Goal: Task Accomplishment & Management: Manage account settings

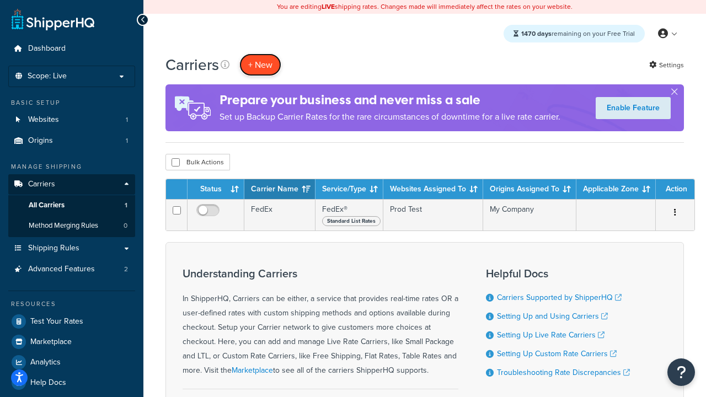
click at [260, 65] on button "+ New" at bounding box center [260, 64] width 42 height 23
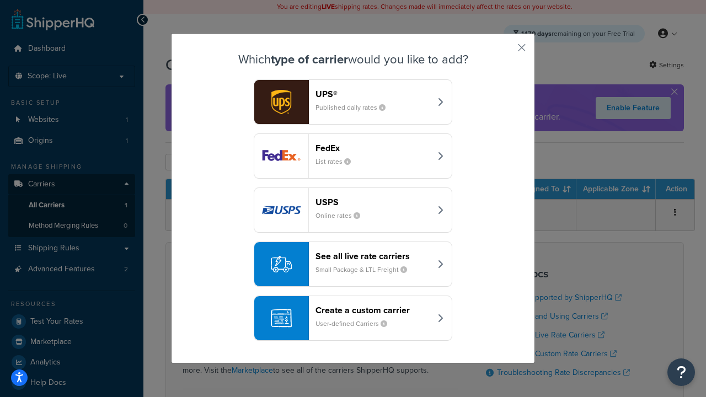
click at [353, 156] on div "FedEx List rates" at bounding box center [372, 156] width 115 height 26
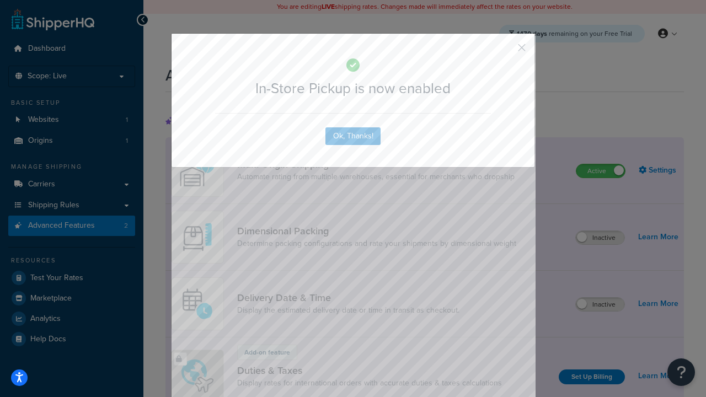
scroll to position [359, 0]
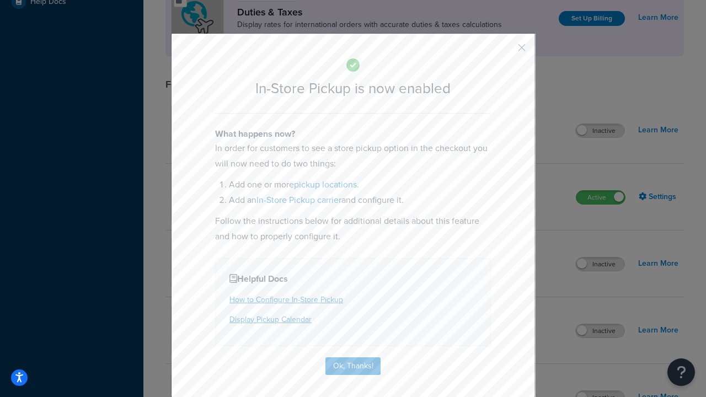
click at [505, 51] on button "button" at bounding box center [505, 51] width 3 height 3
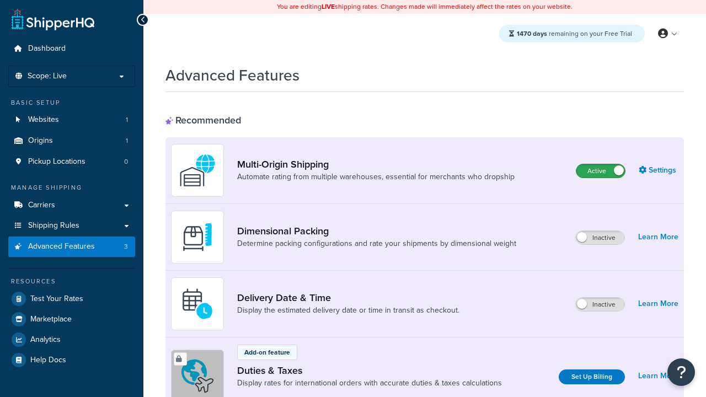
click at [601, 172] on label "Active" at bounding box center [600, 170] width 49 height 13
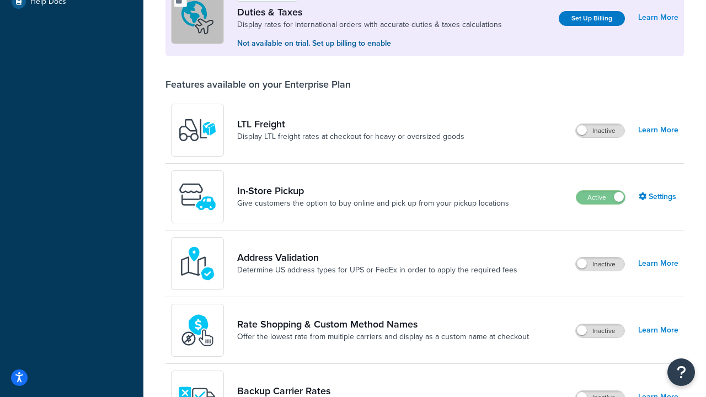
scroll to position [338, 0]
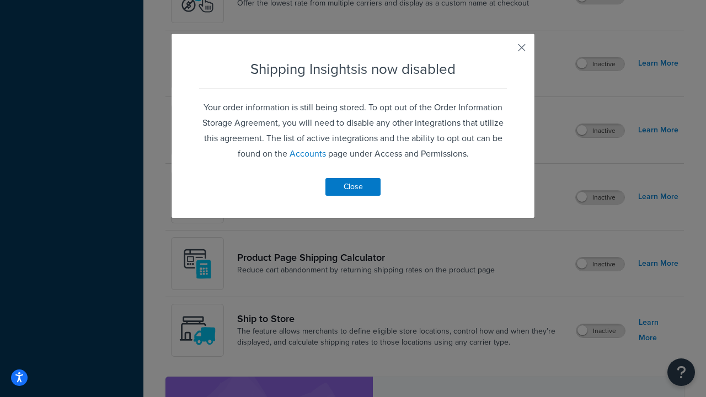
click at [505, 51] on button "button" at bounding box center [505, 51] width 3 height 3
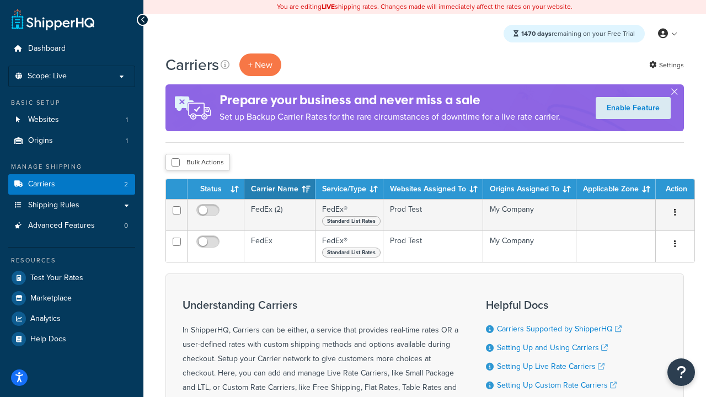
click at [175, 163] on input "checkbox" at bounding box center [176, 162] width 8 height 8
checkbox input "true"
click at [0, 0] on button "Delete" at bounding box center [0, 0] width 0 height 0
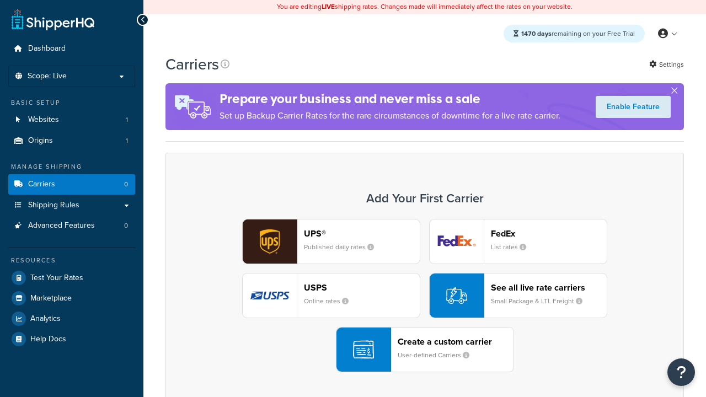
click at [549, 234] on header "FedEx" at bounding box center [549, 233] width 116 height 10
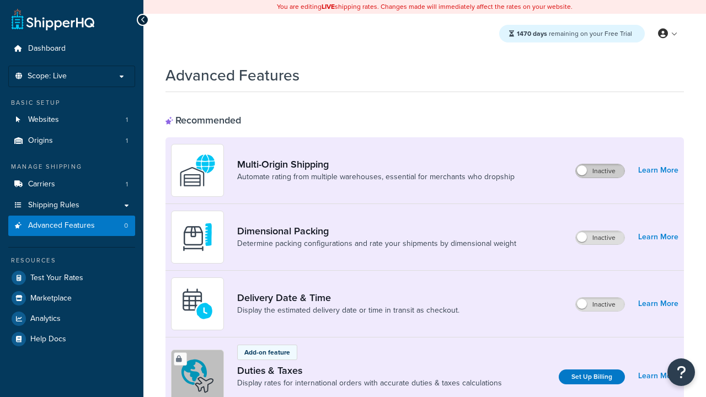
click at [601, 172] on label "Inactive" at bounding box center [600, 170] width 49 height 13
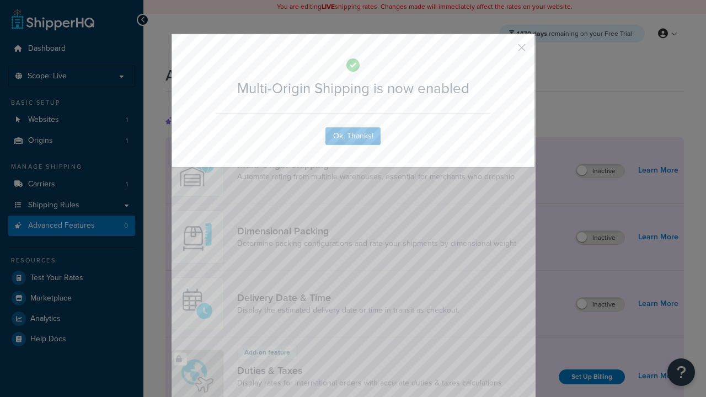
click at [505, 51] on button "button" at bounding box center [505, 51] width 3 height 3
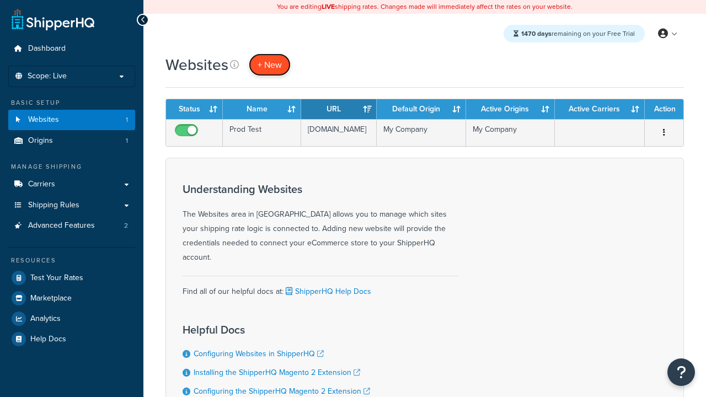
click at [269, 65] on span "+ New" at bounding box center [270, 64] width 24 height 13
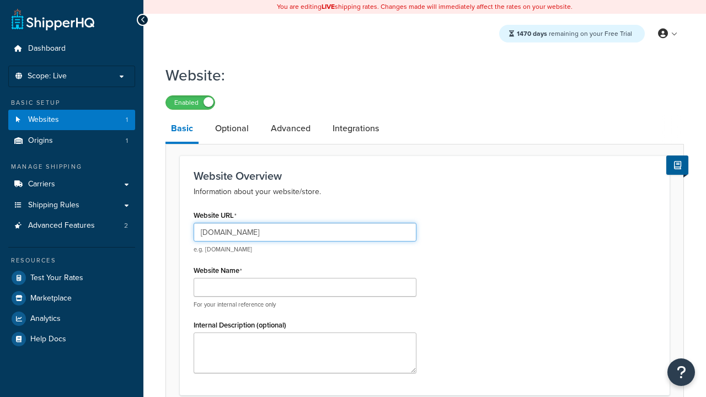
type input "[DOMAIN_NAME]"
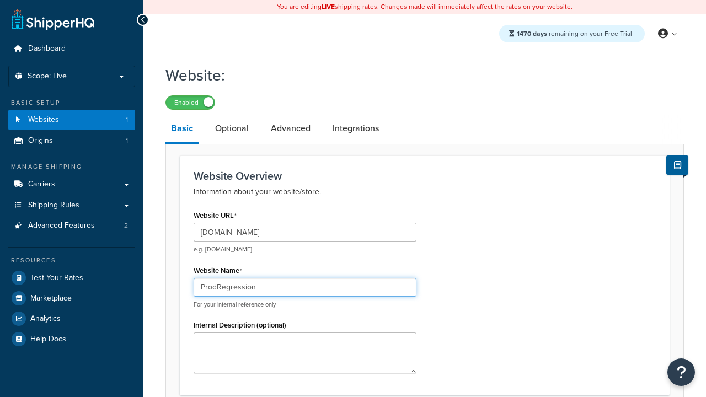
type input "ProdRegression"
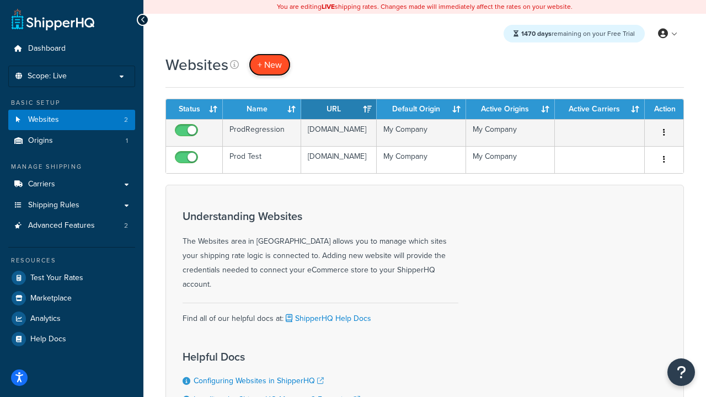
click at [269, 65] on span "+ New" at bounding box center [270, 64] width 24 height 13
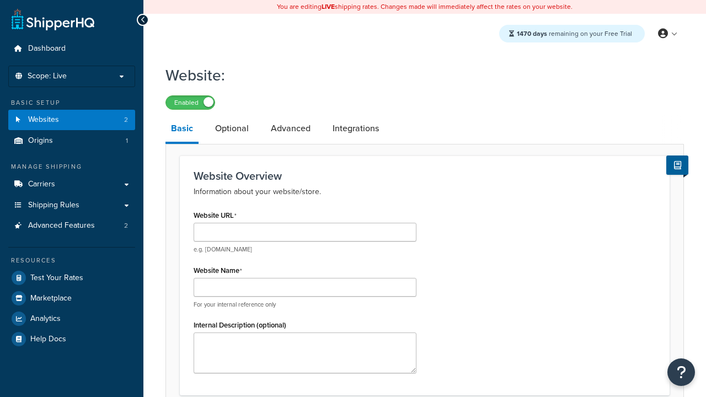
click at [181, 131] on link "Basic" at bounding box center [181, 129] width 33 height 29
click at [231, 130] on link "Optional" at bounding box center [232, 128] width 45 height 26
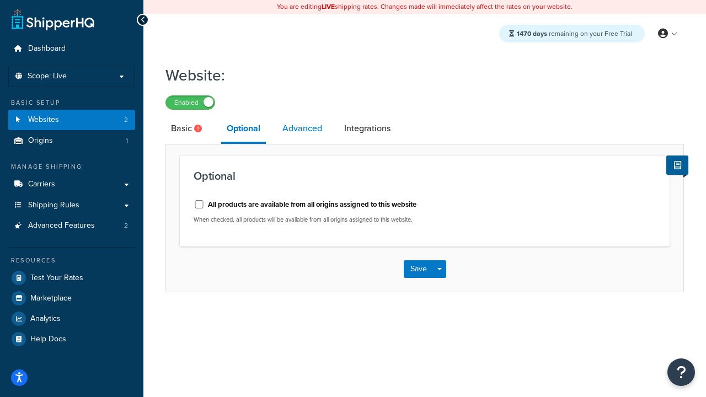
click at [302, 130] on link "Advanced" at bounding box center [302, 128] width 51 height 26
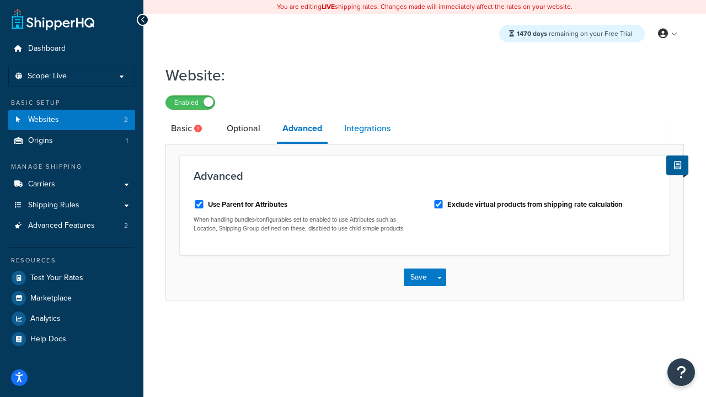
click at [367, 130] on link "Integrations" at bounding box center [367, 128] width 57 height 26
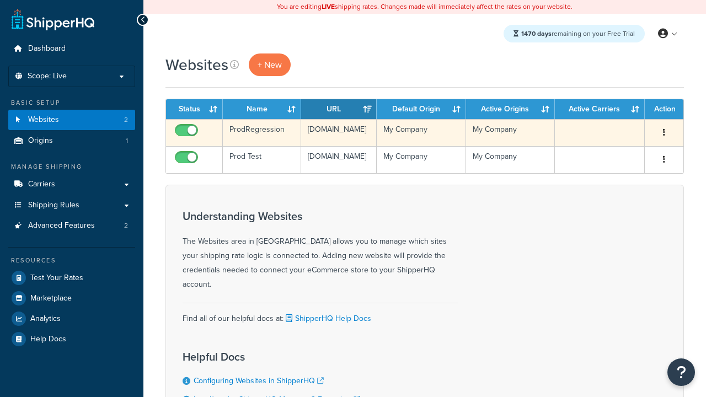
click at [664, 133] on icon "button" at bounding box center [664, 133] width 2 height 8
click at [0, 0] on link "Edit" at bounding box center [0, 0] width 0 height 0
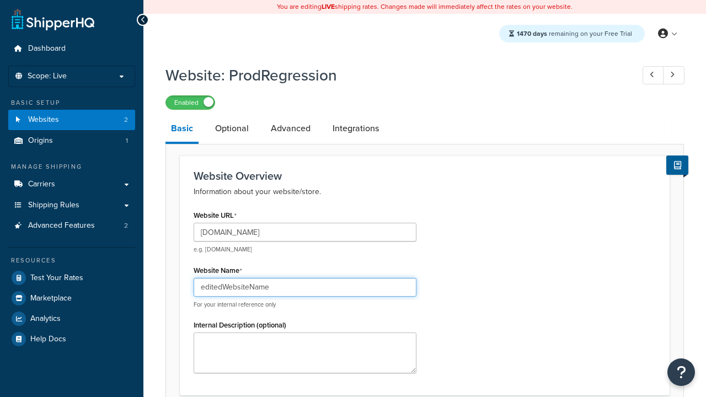
type input "editedWebsiteName"
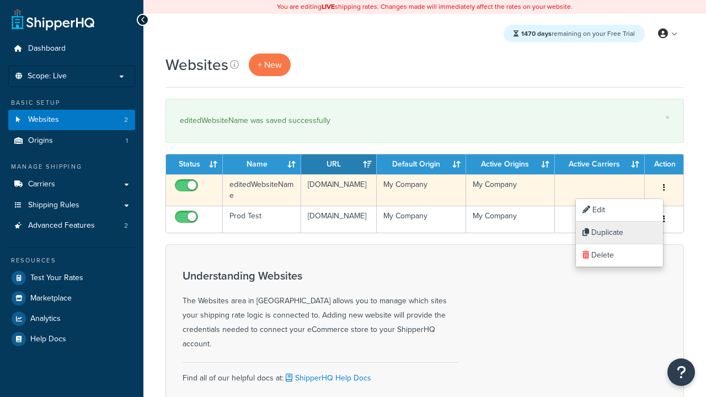
click at [619, 233] on link "Duplicate" at bounding box center [619, 233] width 87 height 23
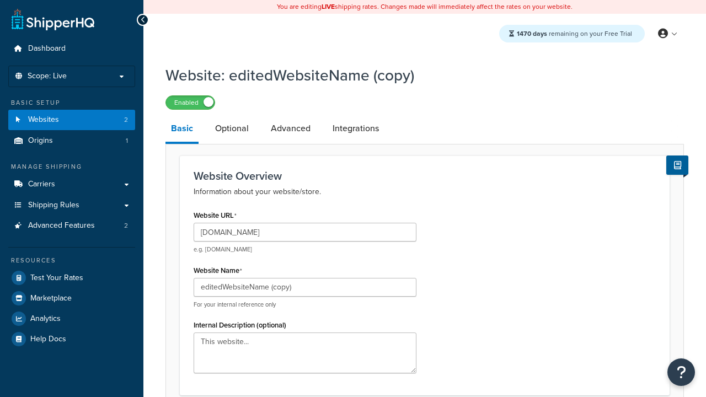
scroll to position [379, 0]
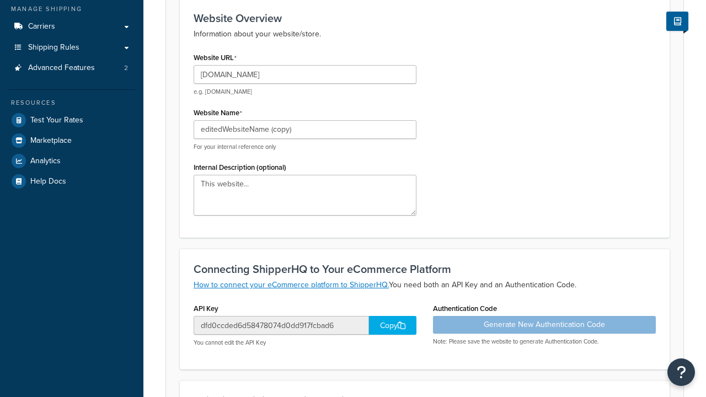
type input "www.editedWebsiteNameCopy.com"
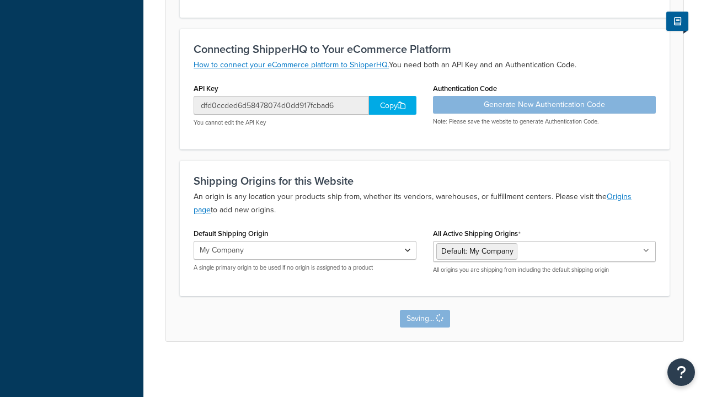
scroll to position [0, 0]
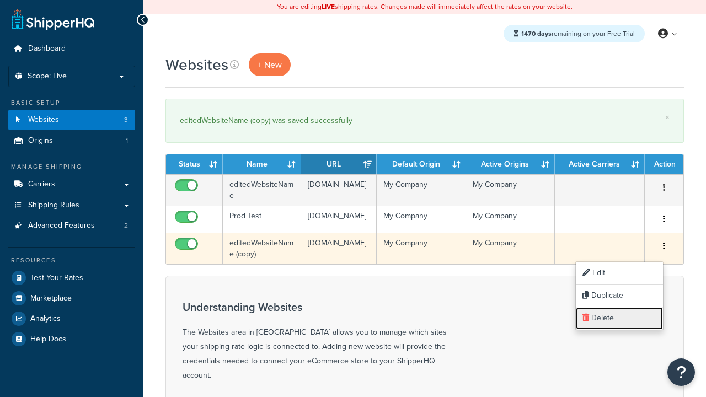
click at [619, 318] on link "Delete" at bounding box center [619, 318] width 87 height 23
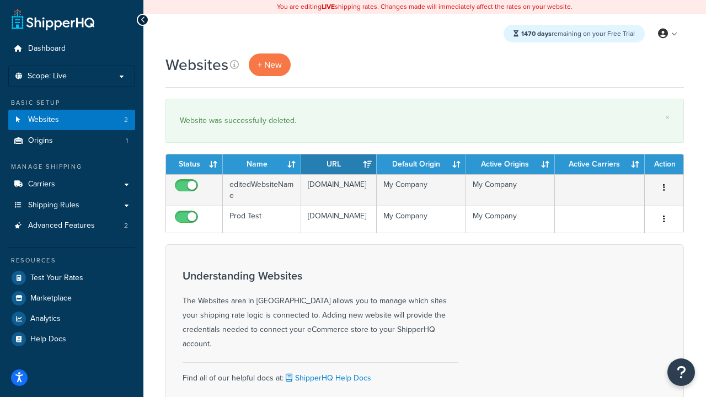
click at [194, 165] on th "Status" at bounding box center [194, 164] width 57 height 20
click at [262, 165] on th "Name" at bounding box center [262, 164] width 78 height 20
click at [339, 165] on th "URL" at bounding box center [339, 164] width 76 height 20
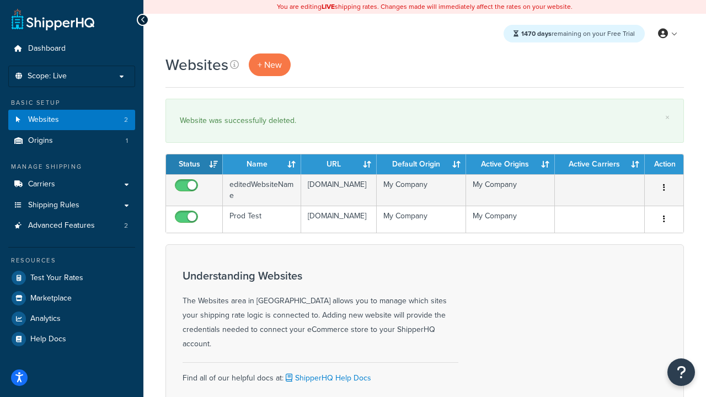
click at [339, 165] on th "URL" at bounding box center [339, 164] width 76 height 20
click at [421, 165] on th "Default Origin" at bounding box center [421, 164] width 89 height 20
click at [510, 165] on th "Active Origins" at bounding box center [510, 164] width 89 height 20
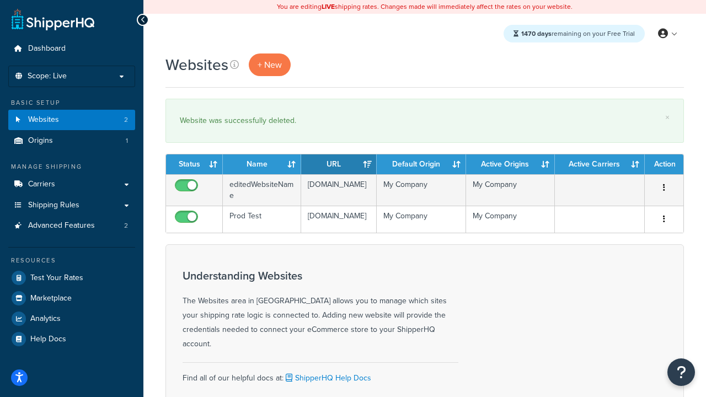
click at [600, 165] on th "Active Carriers" at bounding box center [600, 164] width 90 height 20
click at [664, 165] on th "Action" at bounding box center [664, 164] width 39 height 20
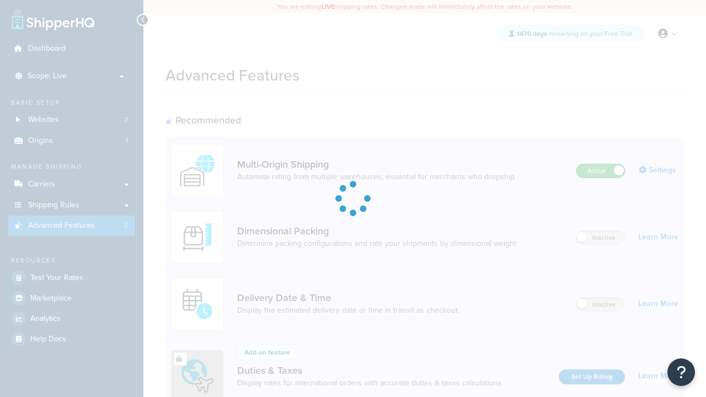
click at [601, 172] on label "Active" at bounding box center [600, 170] width 49 height 13
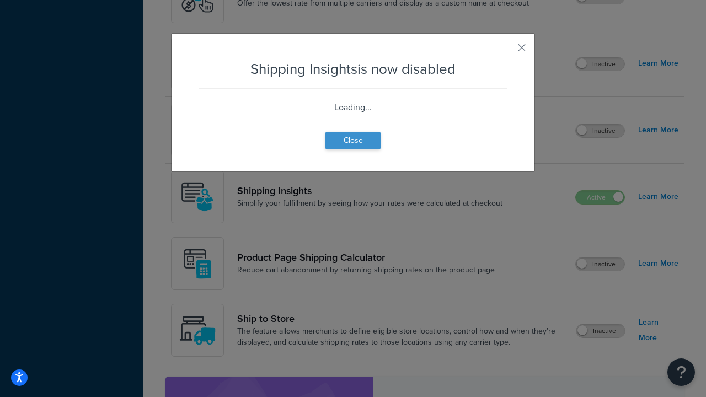
click at [353, 149] on button "Close" at bounding box center [352, 141] width 55 height 18
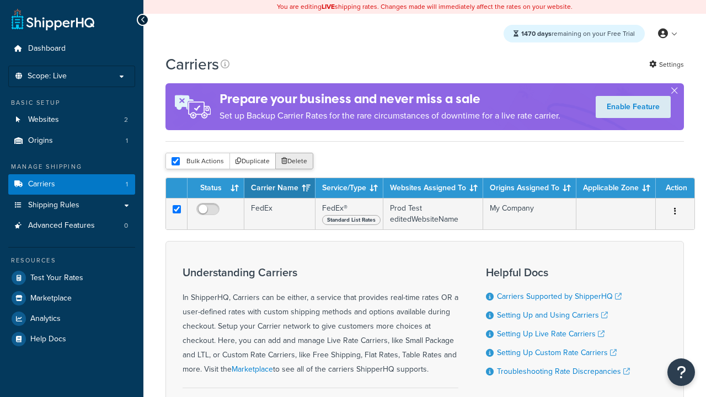
click at [293, 162] on button "Delete" at bounding box center [294, 161] width 38 height 17
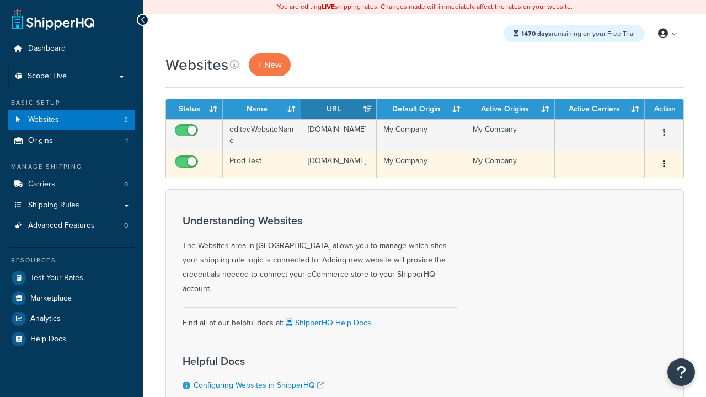
click at [188, 165] on input "checkbox" at bounding box center [188, 165] width 30 height 14
checkbox input "false"
click at [188, 165] on input "checkbox" at bounding box center [188, 165] width 30 height 14
checkbox input "true"
